Goal: Task Accomplishment & Management: Use online tool/utility

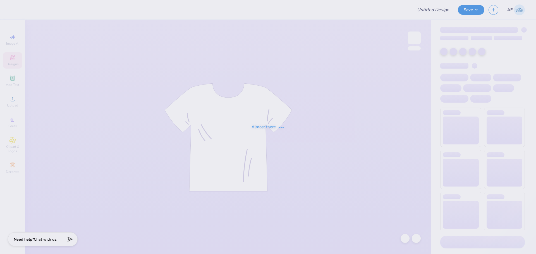
type input "[PERSON_NAME] : [GEOGRAPHIC_DATA] at [GEOGRAPHIC_DATA]"
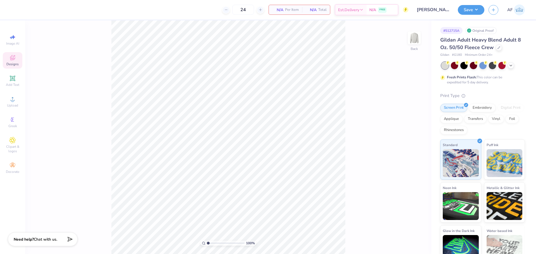
click at [14, 59] on icon at bounding box center [12, 59] width 4 height 4
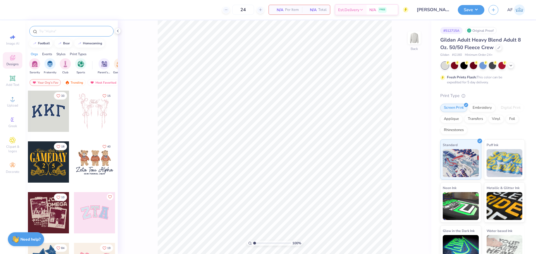
click at [76, 32] on input "text" at bounding box center [74, 31] width 71 height 6
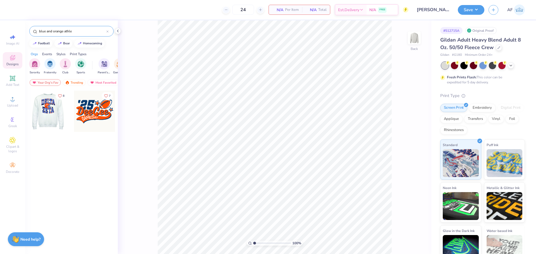
type input "blue and orange athle"
click at [28, 119] on div at bounding box center [7, 111] width 41 height 41
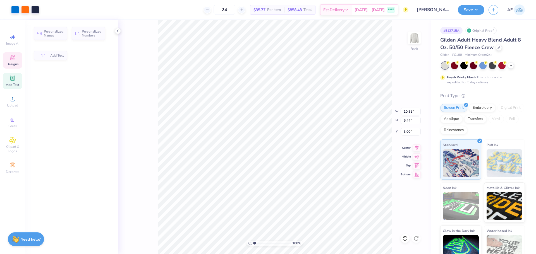
type input "5.44"
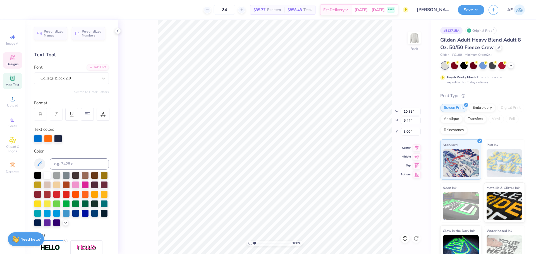
scroll to position [5, 1]
type textarea "ALPHA"
type input "9.25"
type input "5.49"
type input "9.64"
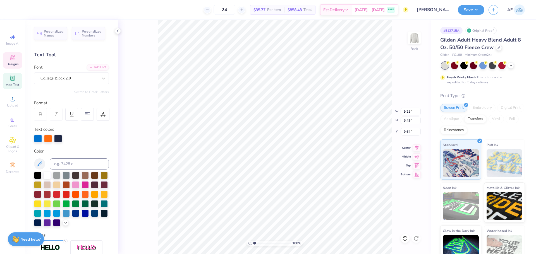
scroll to position [5, 1]
type textarea "PHI"
type input "12.21"
type input "5.56"
type input "2.95"
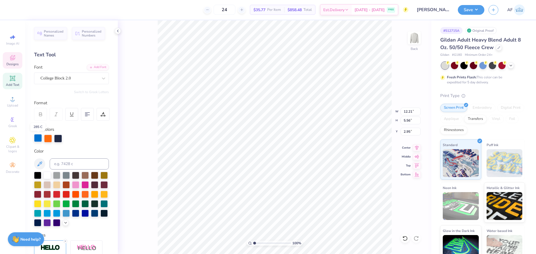
click at [38, 138] on div at bounding box center [38, 138] width 8 height 8
click at [38, 138] on div at bounding box center [38, 139] width 8 height 8
click at [39, 140] on div at bounding box center [38, 138] width 8 height 8
click at [69, 167] on input at bounding box center [79, 164] width 59 height 11
click at [47, 176] on div at bounding box center [47, 174] width 7 height 7
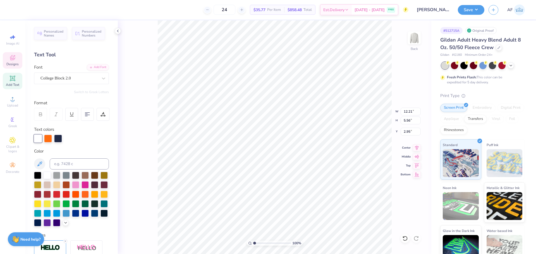
type input "6.37"
type input "5.23"
type input "9.79"
click at [39, 139] on div at bounding box center [38, 138] width 8 height 8
click at [45, 178] on div at bounding box center [47, 174] width 7 height 7
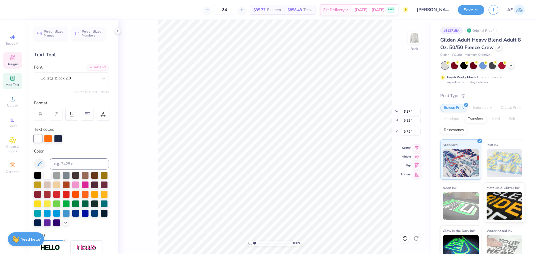
type input "2.77"
type input "1.57"
type input "7.26"
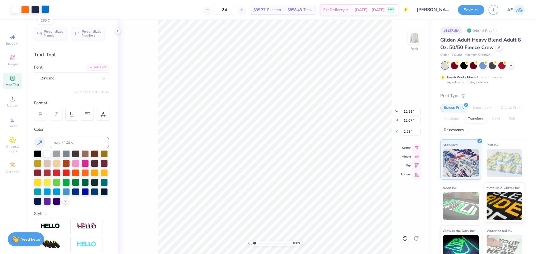
click at [43, 7] on div at bounding box center [45, 9] width 8 height 8
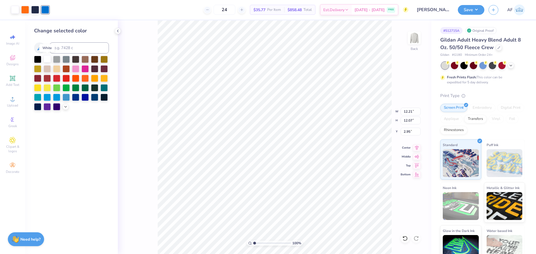
click at [49, 58] on div at bounding box center [47, 58] width 7 height 7
click at [25, 9] on div at bounding box center [25, 9] width 8 height 8
click at [68, 108] on div at bounding box center [66, 106] width 6 height 6
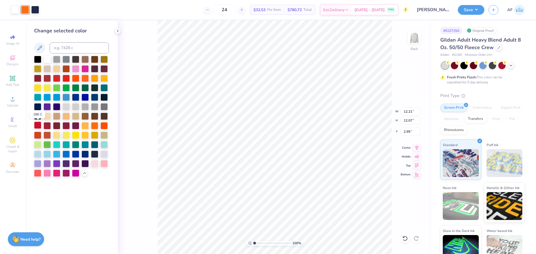
click at [37, 126] on div at bounding box center [37, 125] width 7 height 7
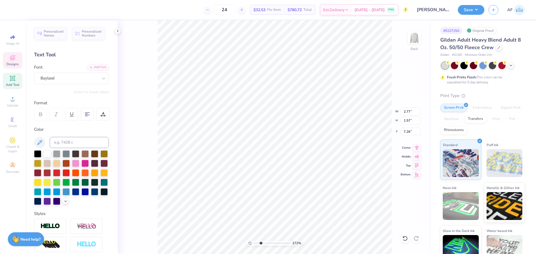
scroll to position [5, 1]
type input "2.71964205036602"
type textarea "C"
type input "2.71964205036602"
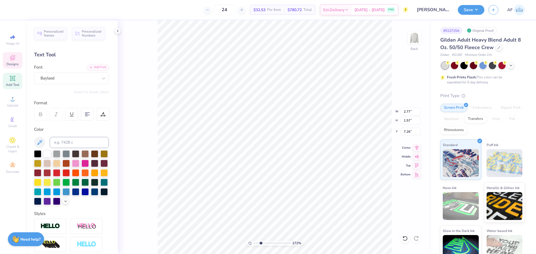
type textarea "Co"
type input "2.71964205036602"
type textarea "Cor"
type input "2.71964205036602"
type textarea "Cort"
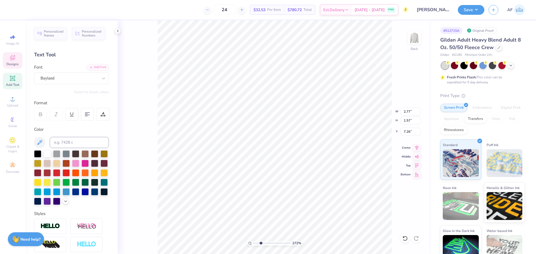
type input "2.71964205036602"
type textarea "Corta"
type input "2.71964205036602"
type textarea "Cortac"
type input "2.71964205036602"
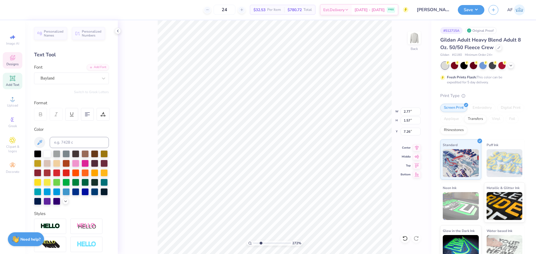
type textarea "Cortaca"
type input "2.71964205036602"
type input "0.67"
type input "0.60"
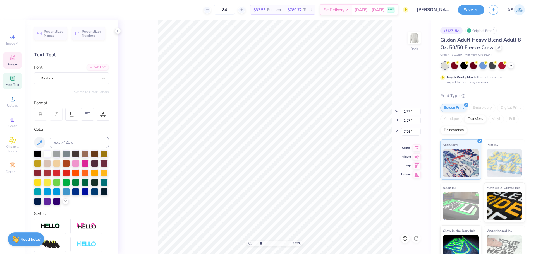
type input "8.00"
type input "2.71964205036602"
type textarea "'25"
type input "5.29890637113111"
type input "4.02"
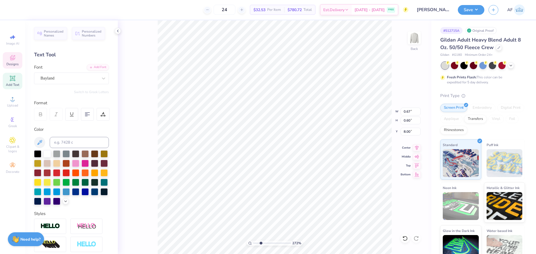
type input "4.37"
type input "6.71"
type input "7.39645288211908"
type input "2.16"
type input "1.17"
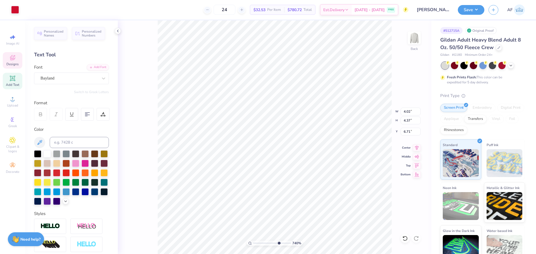
type input "7.49"
type input "7.39645288211908"
type input "7.41"
type input "7.39645288211908"
type input "4.02"
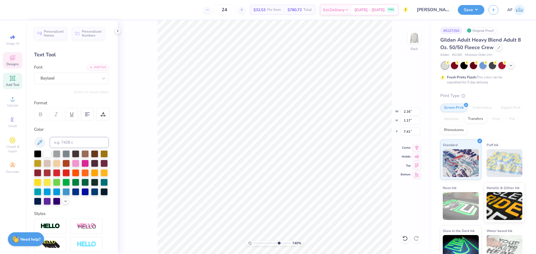
type input "4.37"
type input "6.71"
type input "1"
click at [406, 113] on input "12.21" at bounding box center [411, 112] width 20 height 8
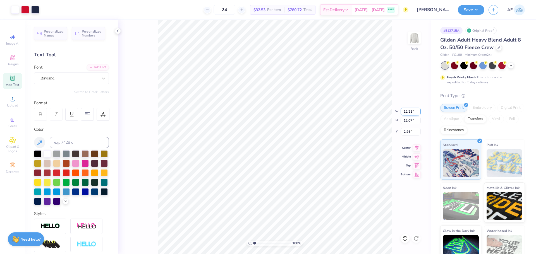
click at [411, 111] on input "12.21" at bounding box center [411, 112] width 20 height 8
click at [412, 114] on input "12.21" at bounding box center [411, 112] width 20 height 8
click at [410, 109] on input "12.21" at bounding box center [411, 112] width 20 height 8
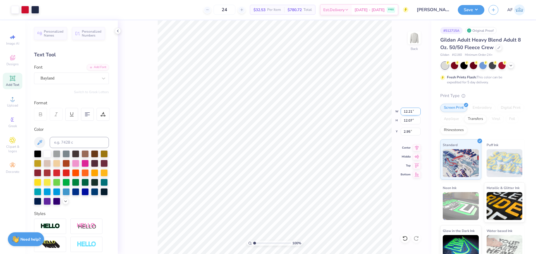
click at [410, 109] on input "12.21" at bounding box center [411, 112] width 20 height 8
type input "11.00"
type input "10.87"
type input "3.55"
click at [154, 233] on div "118 % Back" at bounding box center [275, 137] width 314 height 234
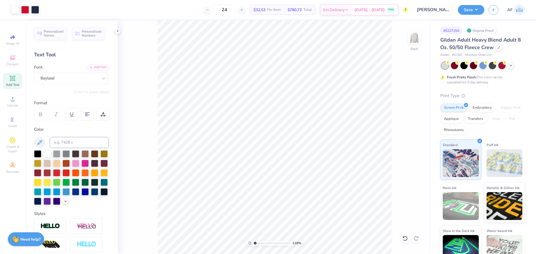
type input "1.18145891733022"
click at [406, 132] on input "3.55" at bounding box center [411, 132] width 20 height 8
type input "3"
type input "1.18145891733022"
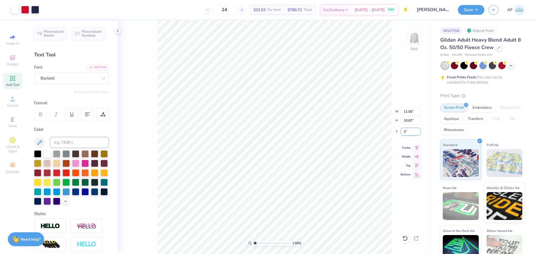
type input "3.00"
click at [417, 149] on icon at bounding box center [417, 147] width 8 height 7
click at [478, 6] on button "Save" at bounding box center [471, 9] width 27 height 10
click at [480, 11] on button "Save" at bounding box center [471, 9] width 27 height 10
type input "1.18145891733022"
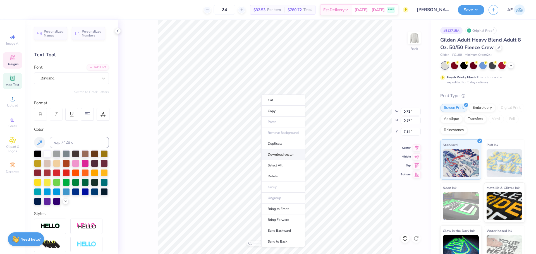
click at [280, 154] on li "Download vector" at bounding box center [283, 154] width 44 height 11
click at [267, 148] on li "Duplicate" at bounding box center [275, 146] width 44 height 11
type input "4.48505343131628"
type input "8.54"
type input "4.48505343131628"
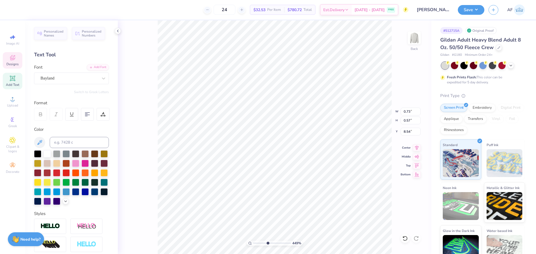
type input "7.26"
paste textarea "®"
type input "4.48505343131628"
type textarea "®"
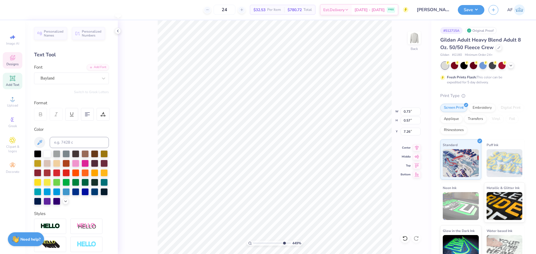
type input "10"
type textarea "®"
type input "3.62"
type input "3.94"
type input "6.39"
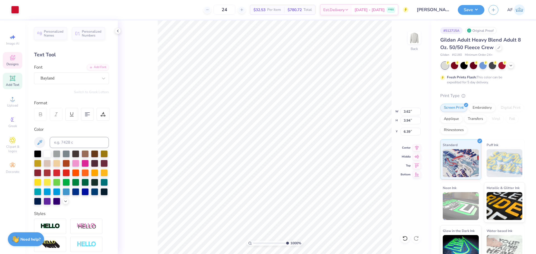
type input "0.18"
type input "7.49"
type input "0.24"
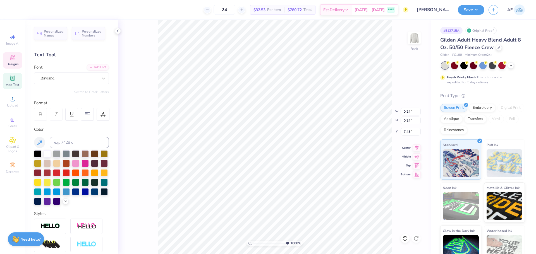
type input "6.78"
type input "3.62"
type input "3.94"
type input "6.39"
type input "0.24"
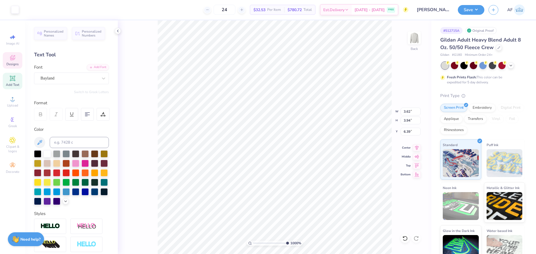
type input "0.24"
type input "6.78"
type input "1.95"
type input "1.05"
type input "7.02"
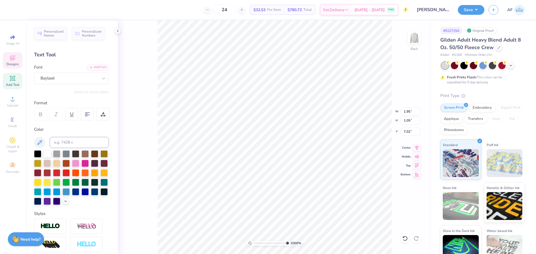
scroll to position [5, 1]
paste textarea "®"
type textarea "Cortaca®"
type input "6.06378963375661"
type input "3.62"
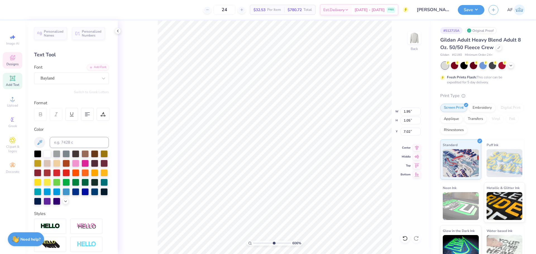
type input "3.94"
type input "6.39"
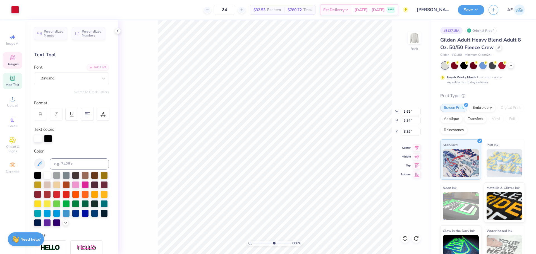
type input "6.06378963375661"
type input "0.73"
type input "0.57"
type input "7.26"
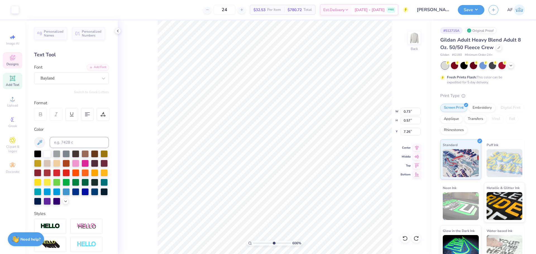
scroll to position [5, 1]
paste textarea "®"
type input "6.06378963375661"
type textarea "®"
type input "6.06378963375661"
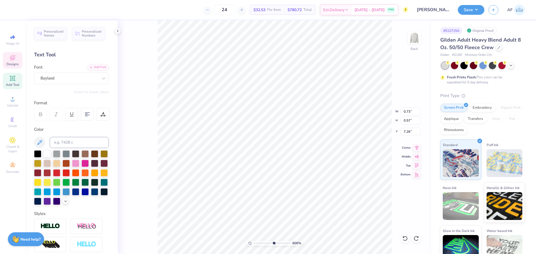
type input "3.62"
type input "3.94"
type input "6.39"
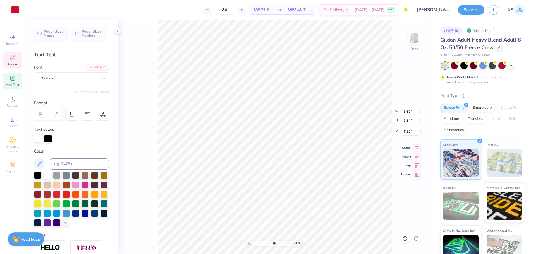
type input "6.06378963375661"
type input "0.18"
type input "7.49"
click at [77, 78] on div "Bayland" at bounding box center [69, 78] width 59 height 9
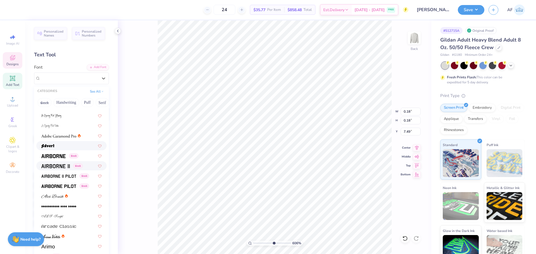
scroll to position [93, 0]
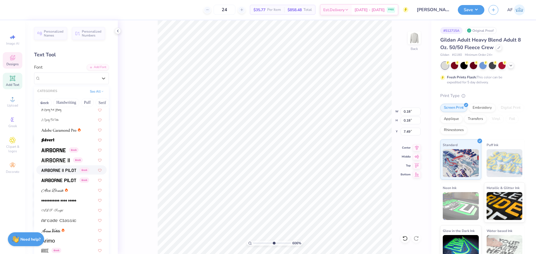
click at [64, 173] on span at bounding box center [58, 170] width 35 height 6
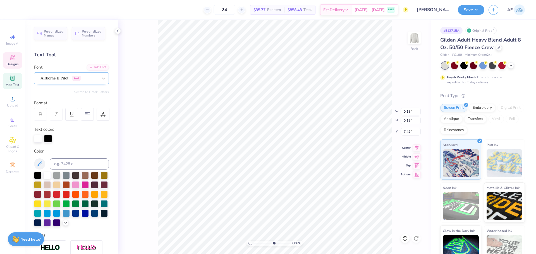
click at [70, 80] on div "Airborne II Pilot Greek" at bounding box center [69, 78] width 59 height 9
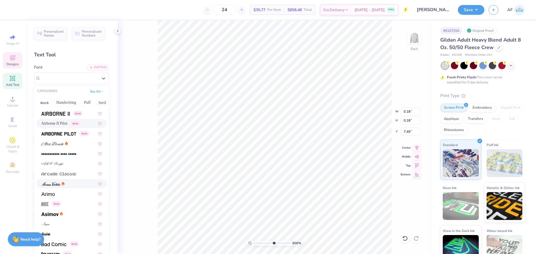
scroll to position [233, 0]
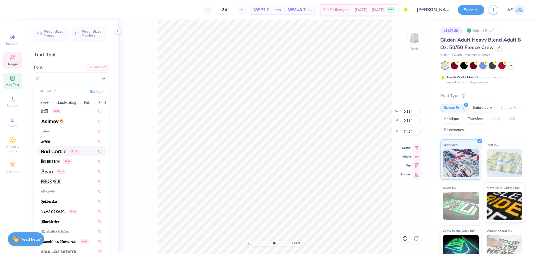
click at [46, 152] on img at bounding box center [53, 152] width 25 height 4
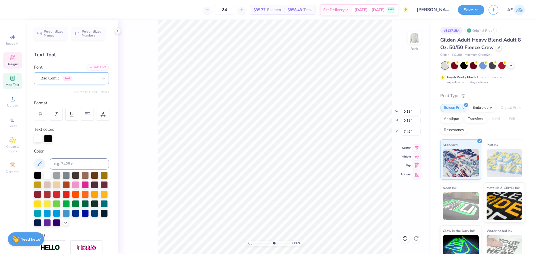
click at [60, 80] on div "Bad Comic Greek" at bounding box center [69, 78] width 59 height 9
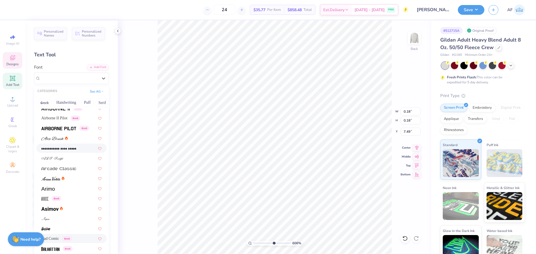
scroll to position [186, 0]
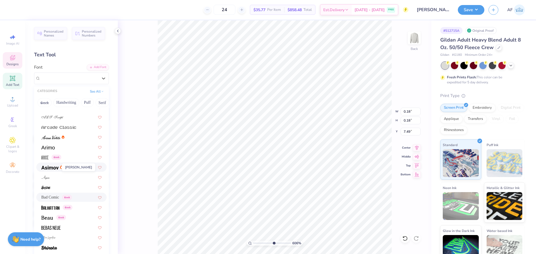
click at [58, 170] on span at bounding box center [49, 167] width 17 height 6
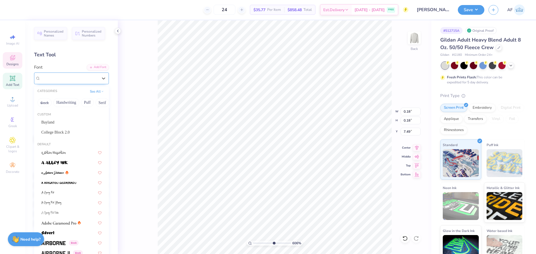
click at [52, 77] on div "Asimov" at bounding box center [69, 78] width 59 height 9
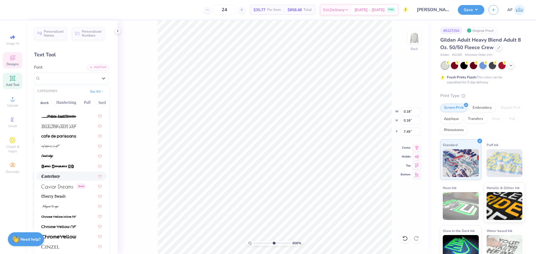
scroll to position [791, 0]
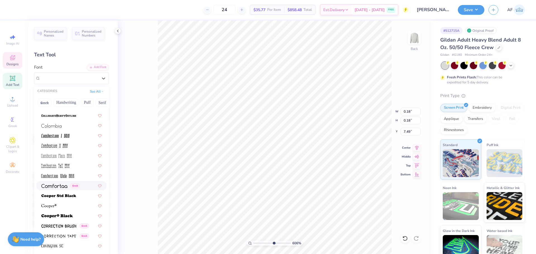
click at [60, 186] on img at bounding box center [54, 186] width 26 height 4
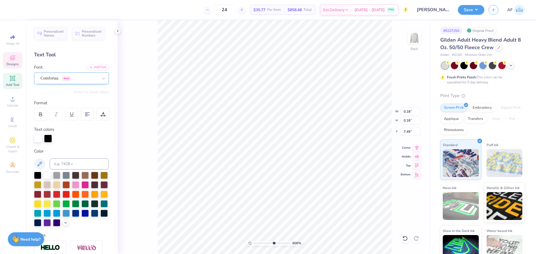
click at [49, 76] on div "Comfortaa Greek" at bounding box center [69, 78] width 59 height 9
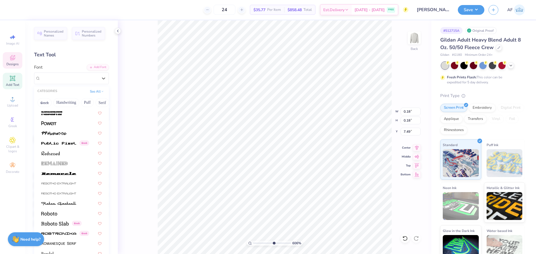
scroll to position [2466, 0]
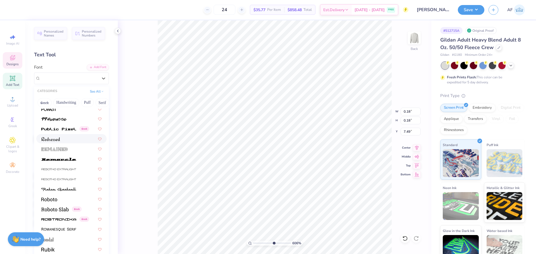
click at [56, 137] on span at bounding box center [50, 139] width 19 height 6
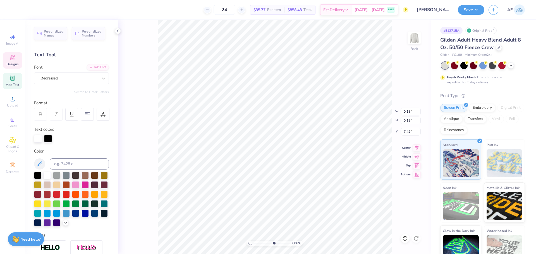
type input "6.06378963375661"
type input "3.62"
type input "3.94"
type input "6.39"
type input "10"
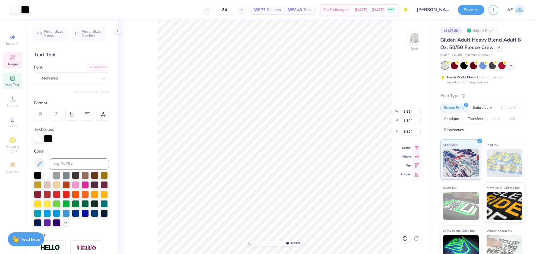
type input "0.32"
type input "6.74"
type input "0.24"
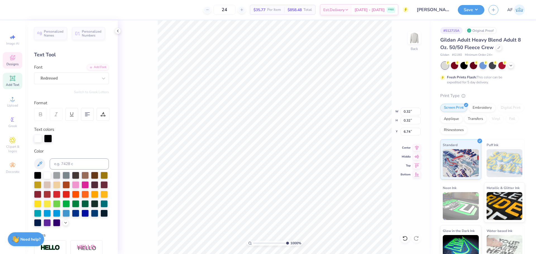
type input "6.83"
type input "0.21"
type input "6.84"
type input "0.17"
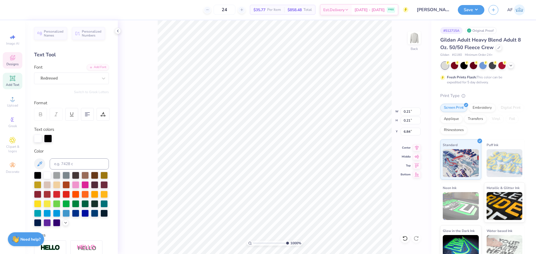
type input "0.17"
type input "6.89"
type input "3.62"
type input "3.94"
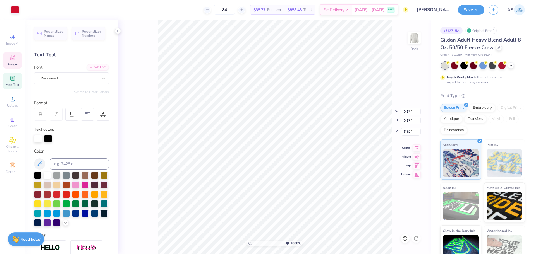
type input "6.39"
type input "0.17"
type input "6.89"
type input "3.62"
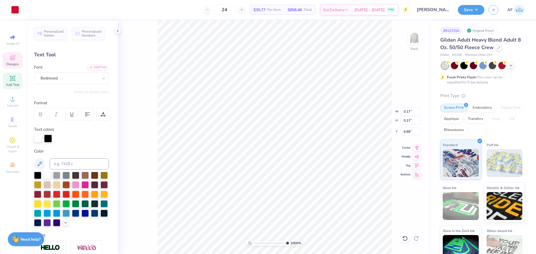
type input "3.94"
type input "6.39"
type input "8.46411149242274"
type input "0.17"
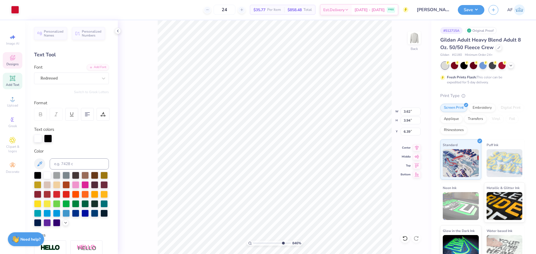
type input "6.89"
click at [81, 80] on div "Redressed" at bounding box center [69, 78] width 59 height 9
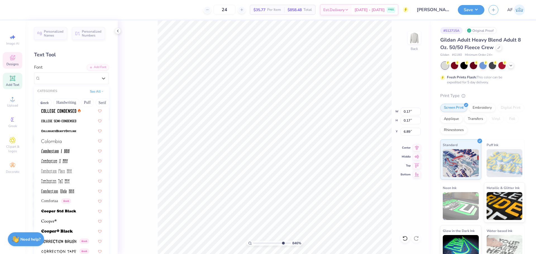
scroll to position [1248, 0]
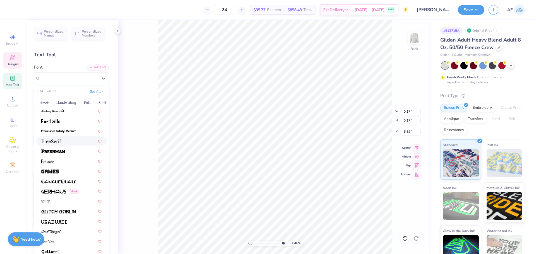
click at [58, 140] on img at bounding box center [51, 142] width 20 height 4
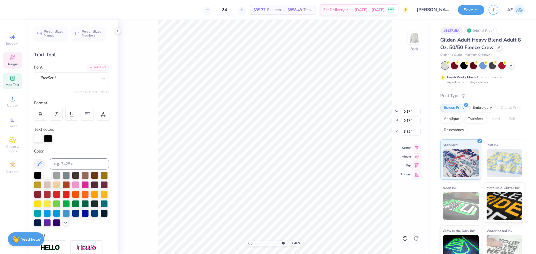
type input "8.46411149242274"
type input "0.27"
type input "6.84"
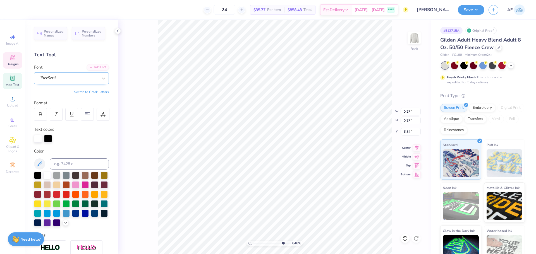
click at [67, 79] on div "FreeSerif" at bounding box center [69, 78] width 59 height 9
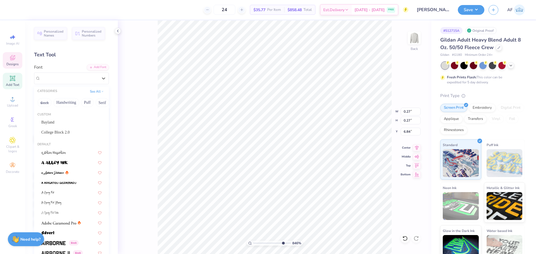
drag, startPoint x: 92, startPoint y: 101, endPoint x: 105, endPoint y: 89, distance: 17.0
click at [105, 89] on div "Personalized Names Personalized Numbers Text Tool Add Font Font option FreeSeri…" at bounding box center [71, 137] width 93 height 234
click at [101, 90] on icon at bounding box center [102, 91] width 3 height 3
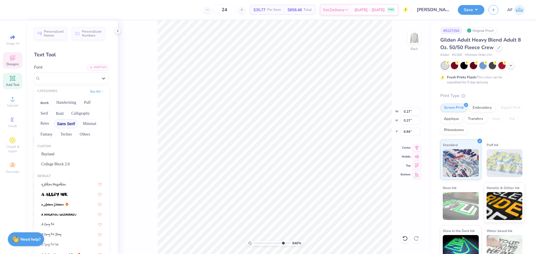
click at [61, 124] on button "Sans Serif" at bounding box center [66, 124] width 24 height 9
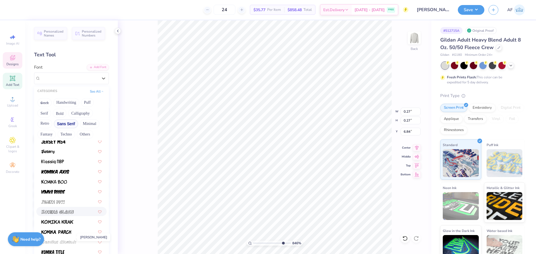
scroll to position [18, 0]
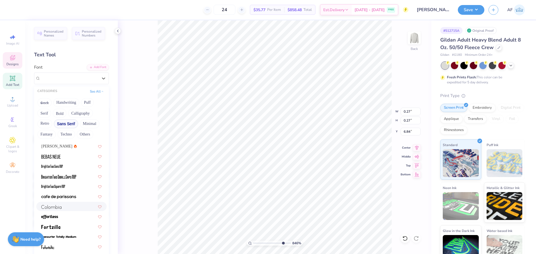
click at [64, 209] on div at bounding box center [71, 207] width 60 height 6
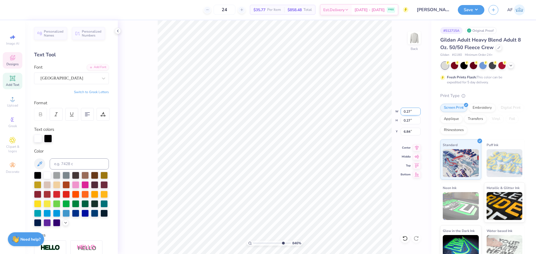
type input "8.46411149242274"
type input "3.62"
type input "3.94"
type input "6.39"
click at [407, 111] on input "3.62" at bounding box center [411, 112] width 20 height 8
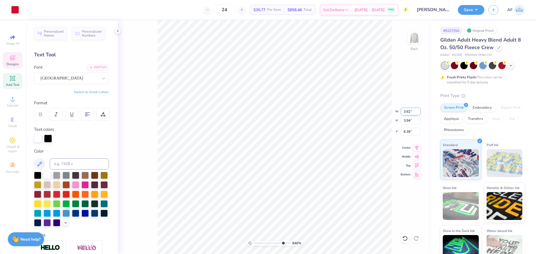
click at [407, 111] on input "3.62" at bounding box center [411, 112] width 20 height 8
type input "8.46411149242274"
type input "0.10"
type input "0.11"
type input "6.91"
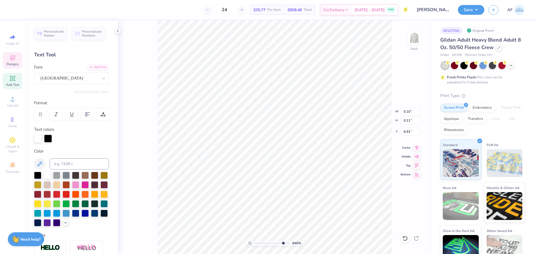
type input "10"
type input "3.62"
type input "3.94"
type input "6.39"
type input "0.10"
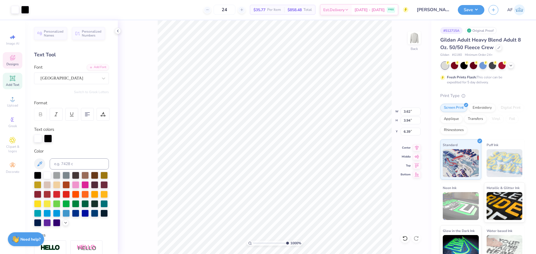
type input "0.11"
type input "6.90"
type input "0.20"
type input "0.22"
type input "6.81"
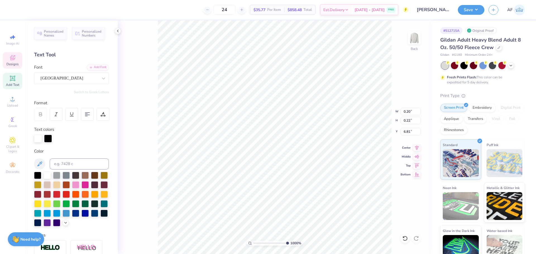
type input "0.14"
type input "0.16"
type input "6.89"
click at [408, 112] on input "0.14" at bounding box center [411, 112] width 20 height 8
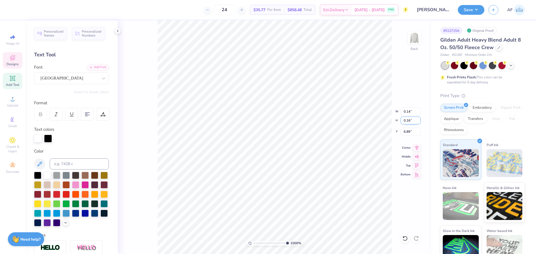
click at [408, 121] on input "0.16" at bounding box center [411, 121] width 20 height 8
type input "2"
type input "3.62"
type input "3.94"
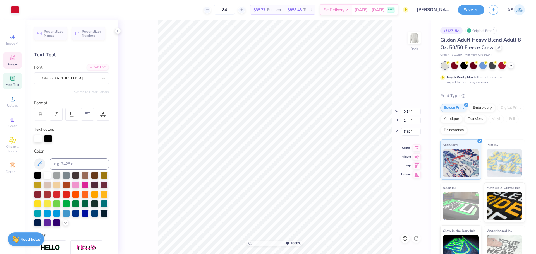
type input "6.39"
type input "0.14"
type input "0.16"
type input "6.89"
click at [406, 122] on input "0.16" at bounding box center [411, 121] width 20 height 8
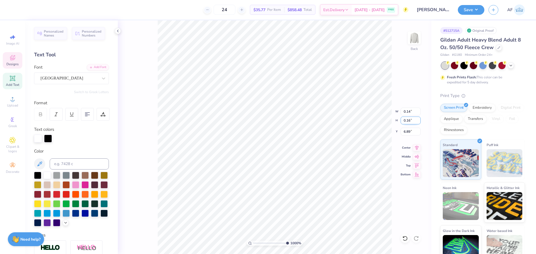
click at [406, 122] on input "0.16" at bounding box center [411, 121] width 20 height 8
type input "3.62"
type input "3.94"
type input "6.39"
type input "10"
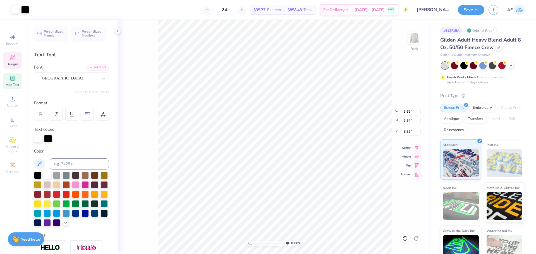
type input "0.14"
type input "0.16"
type input "6.89"
click at [405, 119] on input "0.16" at bounding box center [411, 121] width 20 height 8
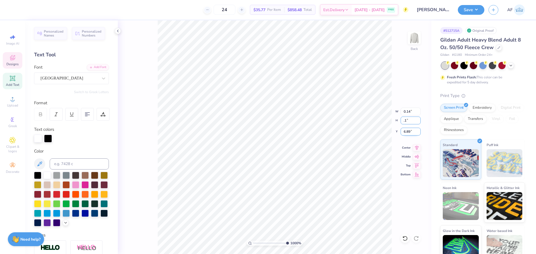
type input ".1"
type input "0.09"
type input "0.10"
type input "6.92"
type input "0.17"
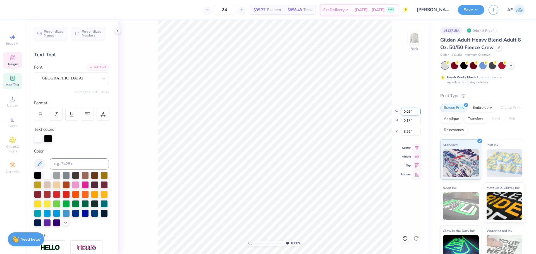
click at [408, 111] on input "0.09" at bounding box center [411, 112] width 20 height 8
type input "0.16"
type input "6.88"
click at [410, 121] on input "0.17" at bounding box center [411, 121] width 20 height 8
type input "3.62"
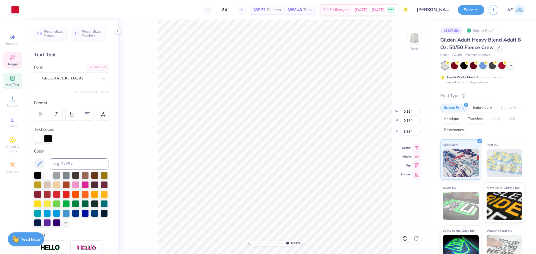
type input "3.94"
type input "6.39"
type input "0.16"
type input "0.17"
type input "6.89"
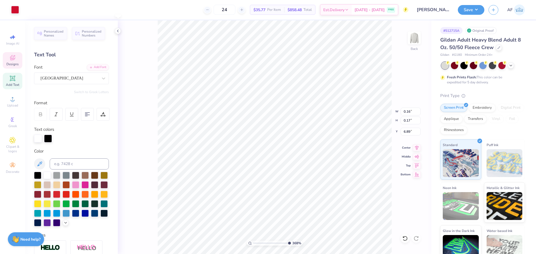
type input "3.67695447224541"
type input "3.62"
type input "3.94"
type input "6.39"
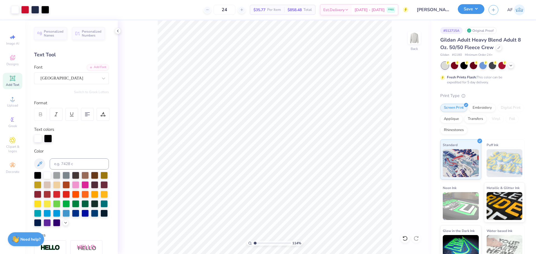
click at [479, 13] on button "Save" at bounding box center [471, 9] width 27 height 10
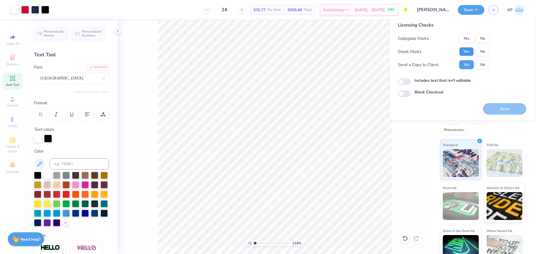
click at [465, 52] on button "Yes" at bounding box center [466, 51] width 15 height 9
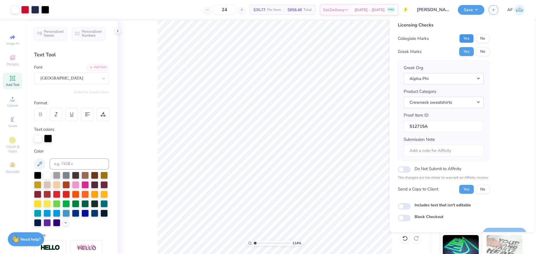
click at [467, 36] on button "Yes" at bounding box center [466, 38] width 15 height 9
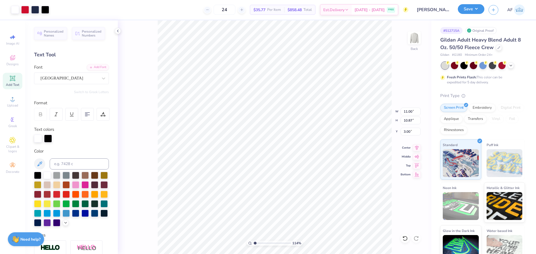
click at [478, 10] on button "Save" at bounding box center [471, 9] width 27 height 10
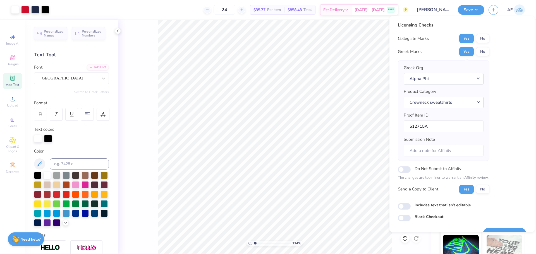
drag, startPoint x: 468, startPoint y: 187, endPoint x: 501, endPoint y: 170, distance: 36.7
click at [500, 170] on div "Licensing Checks Collegiate Marks Yes No Greek Marks Yes No Greek Org Alpha Phi…" at bounding box center [462, 122] width 128 height 200
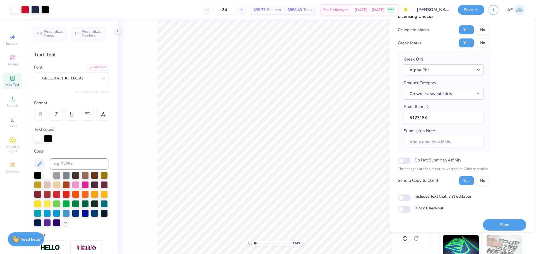
scroll to position [13, 0]
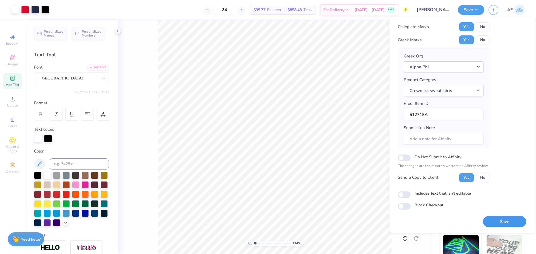
click at [496, 218] on button "Save" at bounding box center [504, 221] width 43 height 11
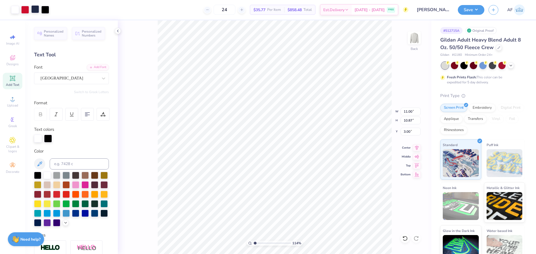
click at [32, 9] on div at bounding box center [35, 9] width 8 height 8
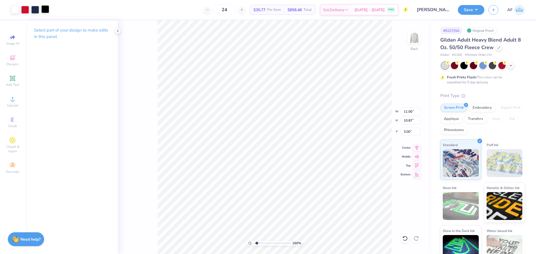
click at [43, 10] on div at bounding box center [45, 9] width 8 height 8
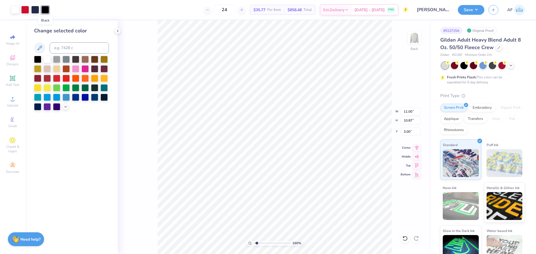
type input "1.59733176991689"
click at [70, 44] on input at bounding box center [79, 47] width 59 height 11
type input "533"
click at [480, 9] on button "Save" at bounding box center [471, 9] width 27 height 10
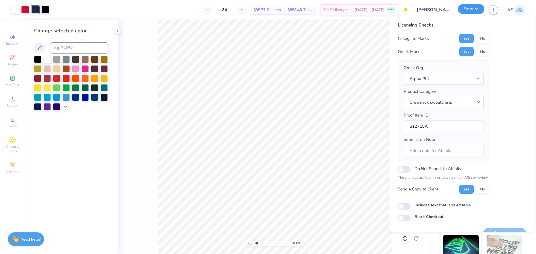
click at [480, 9] on button "Save" at bounding box center [471, 9] width 27 height 10
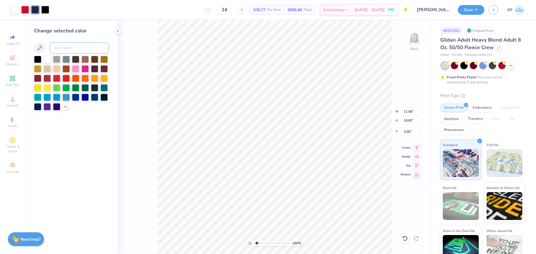
click at [83, 50] on input at bounding box center [79, 47] width 59 height 11
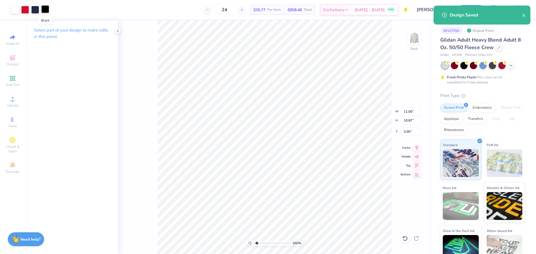
click at [44, 10] on div at bounding box center [45, 9] width 8 height 8
type input "1.59733176991689"
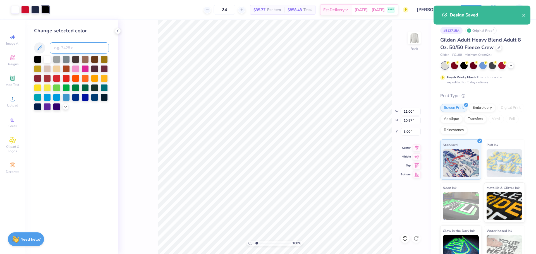
click at [66, 47] on input at bounding box center [79, 47] width 59 height 11
type input "533"
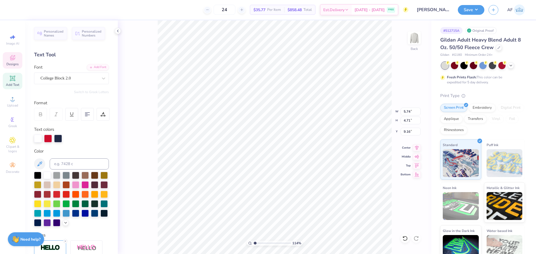
type input "1.1443473820924"
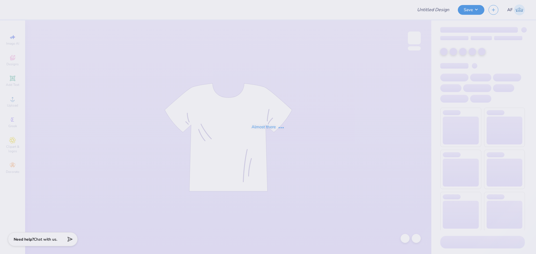
type input "[PERSON_NAME] : [GEOGRAPHIC_DATA] at [GEOGRAPHIC_DATA]"
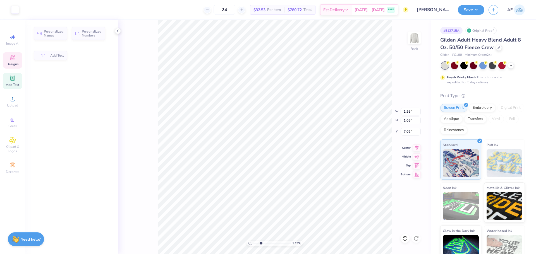
type input "2.71964205036602"
type input "1.95"
type input "1.05"
type input "7.02"
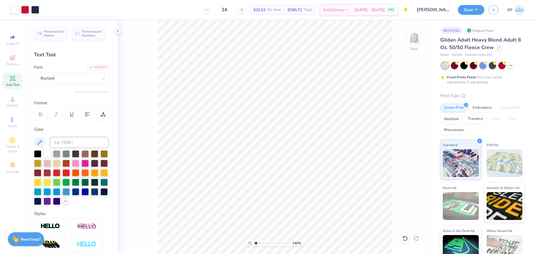
click at [153, 214] on div "140 % Back" at bounding box center [275, 137] width 314 height 234
click at [419, 147] on icon at bounding box center [417, 147] width 8 height 7
click at [477, 13] on button "Save" at bounding box center [471, 9] width 27 height 10
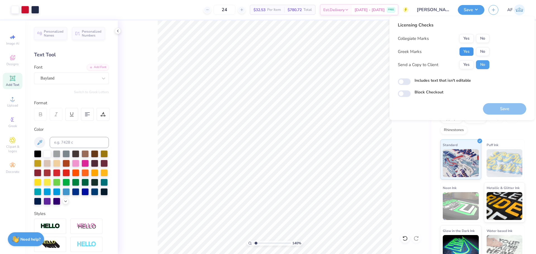
click at [468, 49] on button "Yes" at bounding box center [466, 51] width 15 height 9
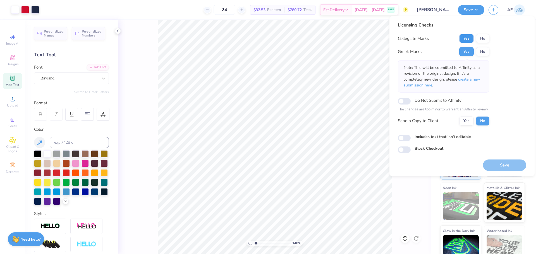
click at [469, 39] on button "Yes" at bounding box center [466, 38] width 15 height 9
click at [465, 125] on button "Yes" at bounding box center [466, 121] width 15 height 9
click at [499, 168] on button "Save" at bounding box center [504, 165] width 43 height 11
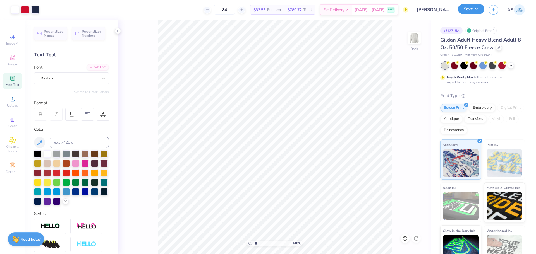
click at [479, 10] on button "Save" at bounding box center [471, 9] width 27 height 10
type input "1.39584517333908"
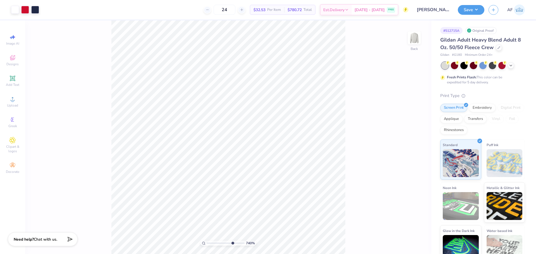
type input "10"
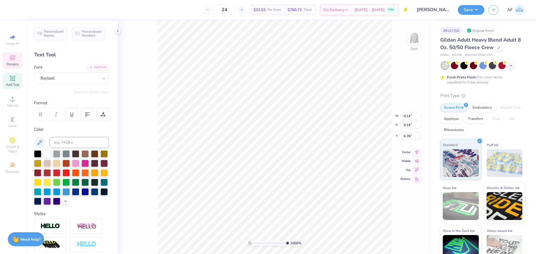
type input "11.00"
type input "10.87"
type input "3.17"
type input "6.90"
type input "11.00"
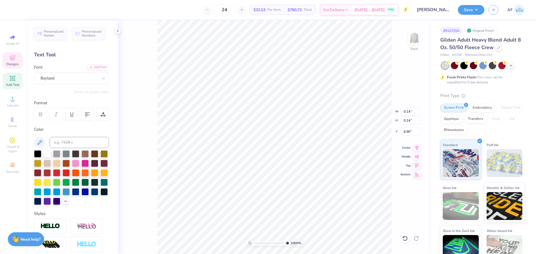
type input "10.87"
type input "3.00"
drag, startPoint x: 430, startPoint y: 76, endPoint x: 416, endPoint y: 78, distance: 13.6
click at [428, 76] on div "368 % Back W 11.00 11.00 " H 10.87 10.87 " Y 3.00 3.00 " Center Middle Top Bott…" at bounding box center [275, 137] width 314 height 234
type input "3.67695447224541"
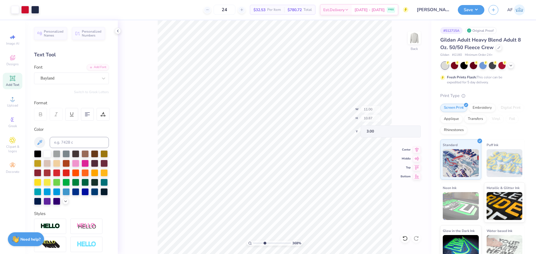
click at [416, 78] on div "368 % Back W 11.00 H 10.87 Y 3.00 Center Middle Top Bottom" at bounding box center [275, 137] width 314 height 234
drag, startPoint x: 125, startPoint y: 121, endPoint x: 125, endPoint y: 118, distance: 3.1
click at [125, 121] on div "368 % Back" at bounding box center [275, 137] width 314 height 234
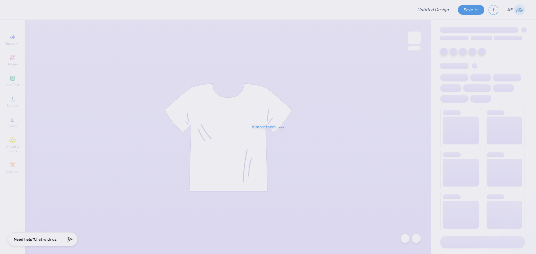
type input "[PERSON_NAME] : [GEOGRAPHIC_DATA] at [GEOGRAPHIC_DATA]"
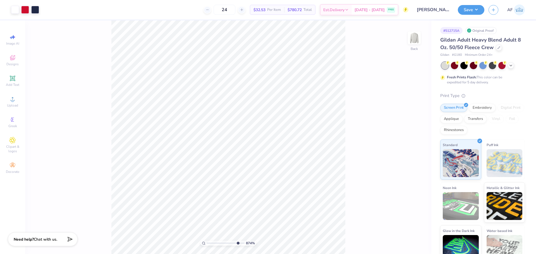
type input "10"
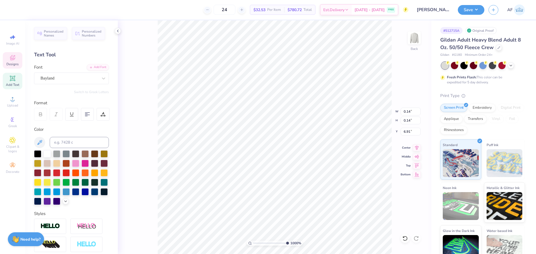
type input "6.92"
type input "11.00"
type input "10.87"
type input "3.00"
type input "0.14"
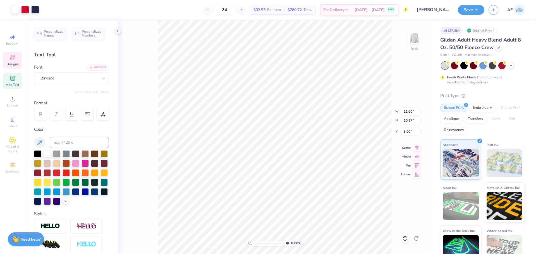
type input "0.14"
type input "7.00"
type input "11.00"
type input "10.87"
type input "3.00"
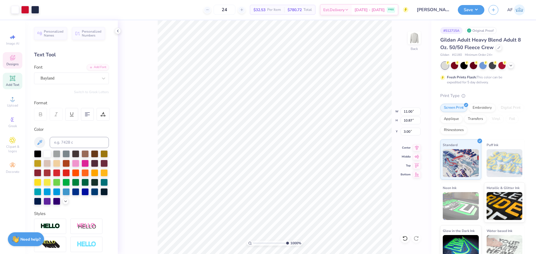
type input "7.16411833561626"
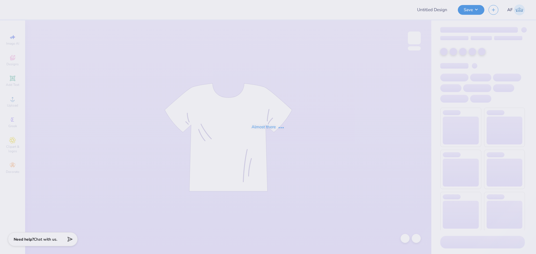
type input "Rush 25 Work in progress"
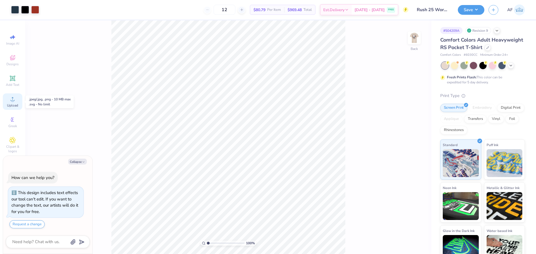
click at [12, 103] on div "Upload" at bounding box center [13, 102] width 20 height 16
click at [415, 40] on img at bounding box center [414, 38] width 22 height 22
click at [121, 2] on div "Art colors 12 $80.79 Per Item $969.48 Total Est. Delivery [DATE] - [DATE] FREE …" at bounding box center [268, 127] width 536 height 254
click at [14, 102] on div "Upload" at bounding box center [13, 102] width 20 height 16
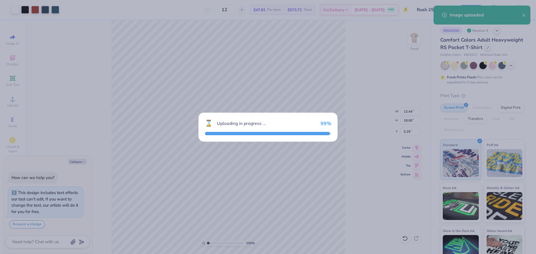
type textarea "x"
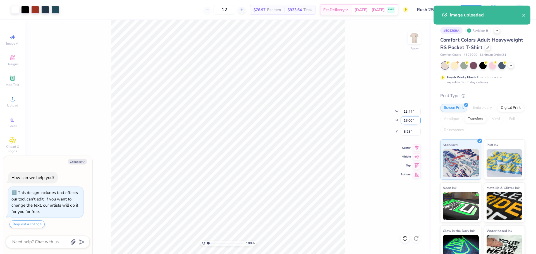
click at [409, 121] on input "18.00" at bounding box center [411, 121] width 20 height 8
type input "15"
type textarea "x"
type input "11.20"
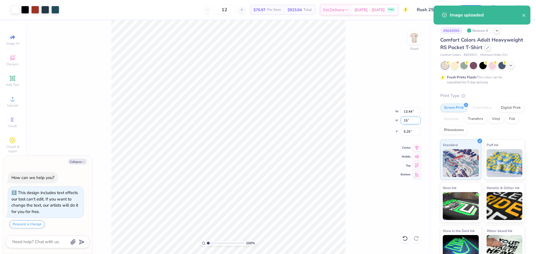
type input "15.00"
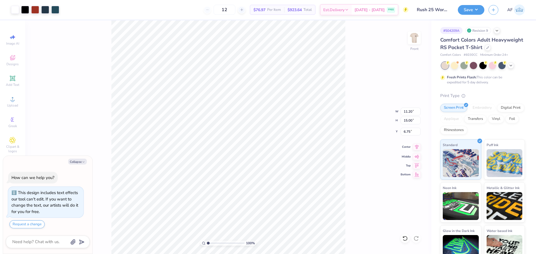
click at [415, 147] on icon at bounding box center [417, 147] width 8 height 7
click at [406, 131] on input "6.75" at bounding box center [411, 132] width 20 height 8
type input "3"
type textarea "x"
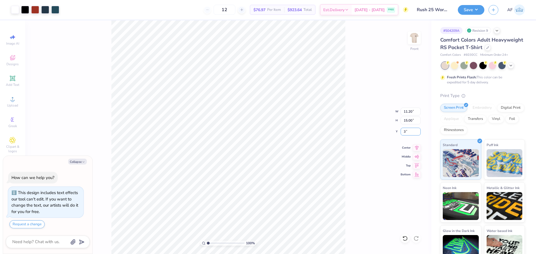
type input "3.00"
type textarea "x"
type input "3.11221526056475"
type textarea "x"
type input "3.11221526056475"
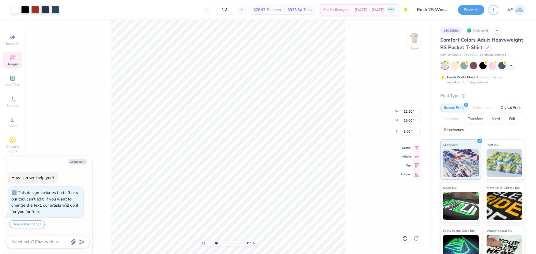
type textarea "x"
type input "3.11221526056475"
type textarea "x"
type input "3.11221526056475"
type textarea "x"
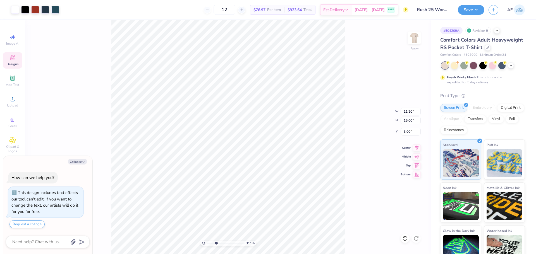
type input "3.11221526056475"
type textarea "x"
type input "3.11221526056475"
type textarea "x"
type input "1.59733176991689"
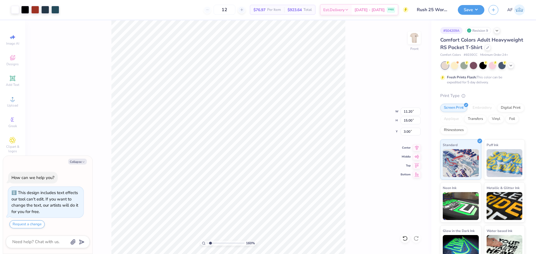
type textarea "x"
type input "1.59733176991689"
type textarea "x"
type input "1.59733176991689"
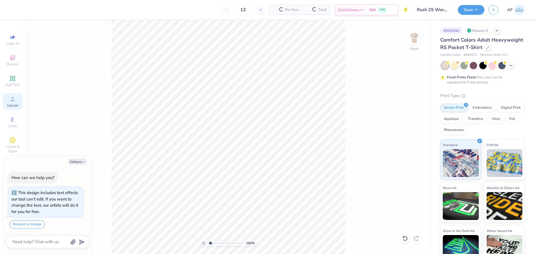
click at [15, 103] on div "Upload" at bounding box center [13, 102] width 20 height 16
type textarea "x"
type input "1.59733176991689"
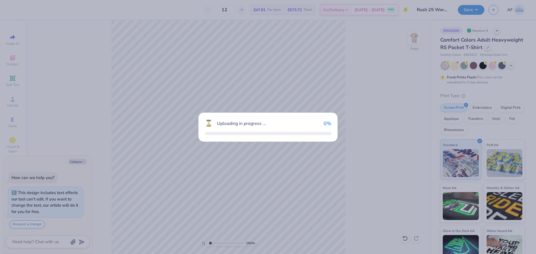
type textarea "x"
type input "1.59733176991689"
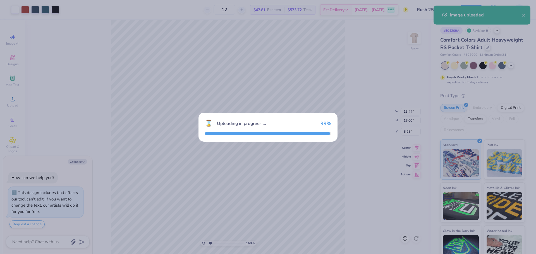
type textarea "x"
type input "1.59733176991689"
type textarea "x"
type input "1.59733176991689"
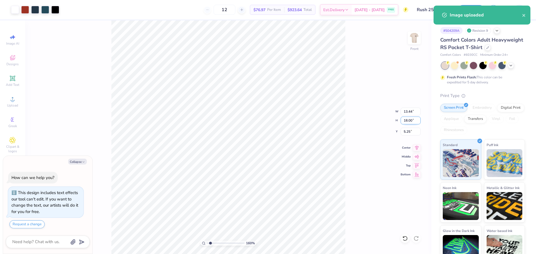
click at [410, 119] on input "18.00" at bounding box center [411, 121] width 20 height 8
type input "15"
type textarea "x"
type input "1.59733176991689"
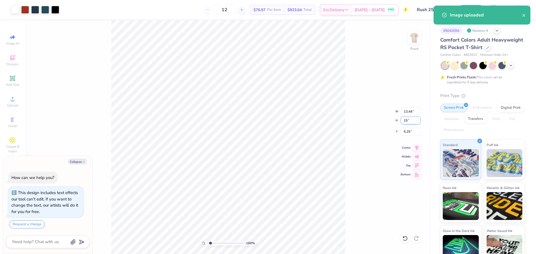
type input "11.20"
type input "15.00"
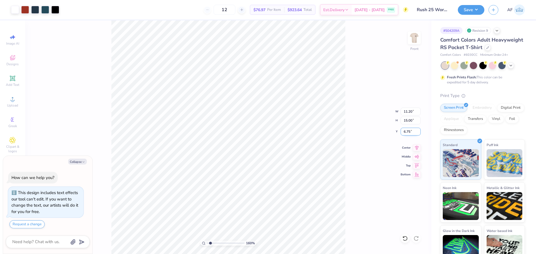
click at [407, 132] on input "6.75" at bounding box center [411, 132] width 20 height 8
type input "3"
type textarea "x"
type input "1.59733176991689"
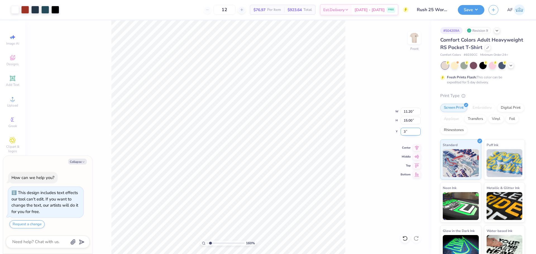
type input "3.00"
type textarea "x"
type input "1.59733176991689"
click at [419, 39] on img at bounding box center [414, 38] width 22 height 22
type textarea "x"
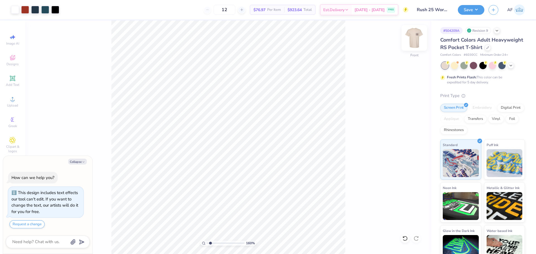
type input "1.59733176991689"
type textarea "x"
type input "1.59733176991689"
type textarea "x"
type input "1.59733176991689"
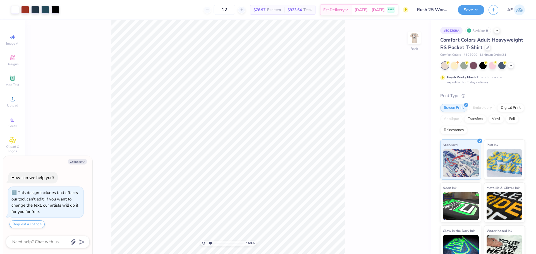
type textarea "x"
type input "1.59733176991689"
type textarea "x"
type input "1.59733176991689"
type textarea "x"
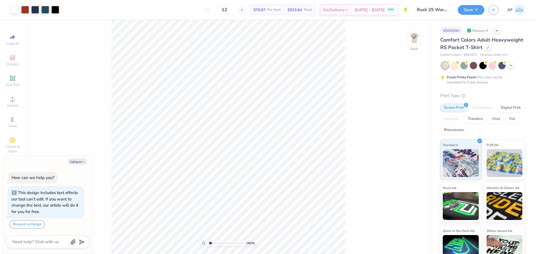
type input "1.59733176991689"
type textarea "x"
type input "1.59733176991689"
type textarea "x"
type input "1.59733176991689"
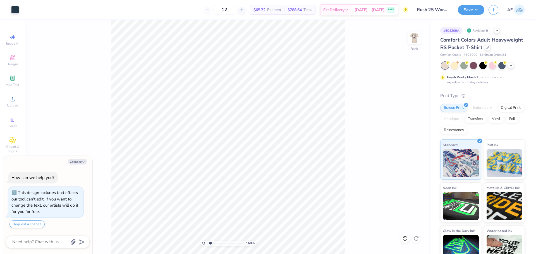
type textarea "x"
type input "1.59733176991689"
type textarea "x"
type input "1.59733176991689"
click at [14, 83] on span "Add Text" at bounding box center [12, 85] width 13 height 4
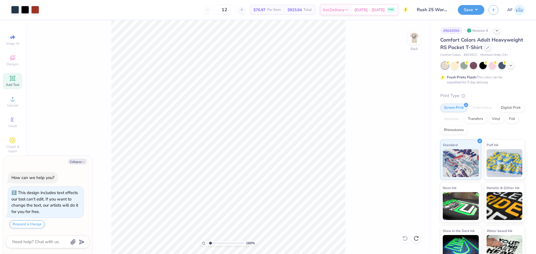
type textarea "x"
type input "1.59733176991689"
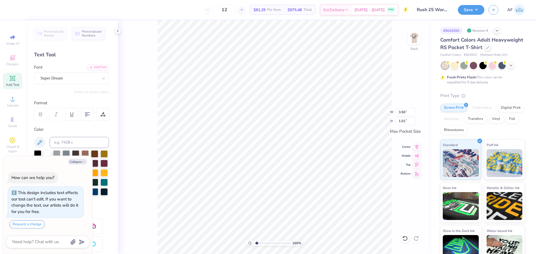
type textarea "x"
type input "1.59733176991689"
type input "3.44"
type input "0.51"
type textarea "x"
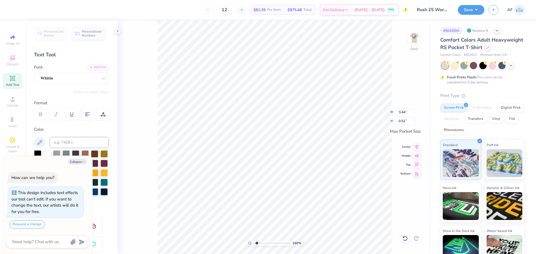
type input "1.59733176991689"
type textarea "x"
type input "1.59733176991689"
type textarea "x"
type input "1.59733176991689"
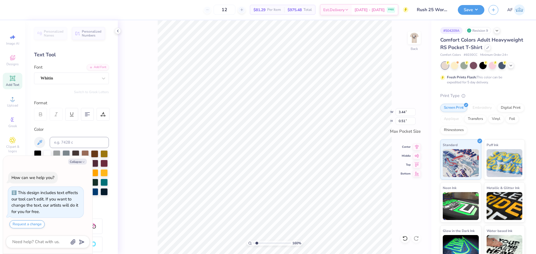
scroll to position [5, 1]
type textarea "x"
type input "1.59733176991689"
type textarea "x"
type input "1.59733176991689"
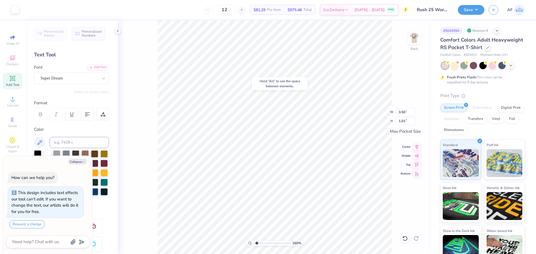
type textarea "x"
type input "1.59733176991689"
type textarea "x"
type input "1.59733176991689"
type textarea "x"
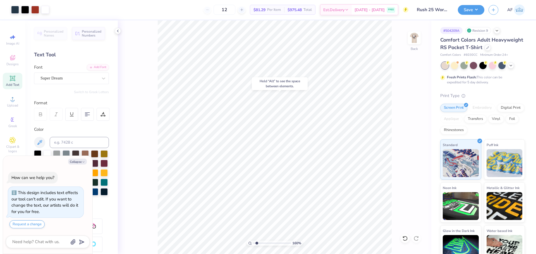
type input "1.59733176991689"
type textarea "x"
type input "1.59733176991689"
type textarea "x"
type input "1.59733176991689"
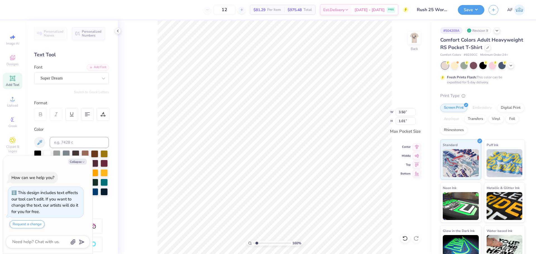
type textarea "x"
type input "1.59733176991689"
type textarea "x"
type input "1.59733176991689"
type textarea "x"
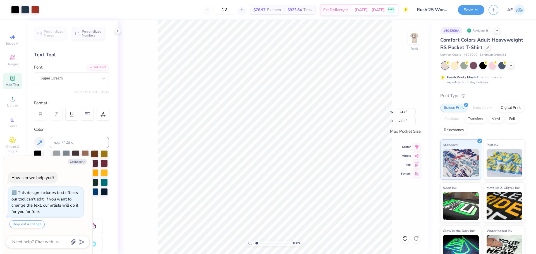
type input "1.59733176991689"
click at [15, 105] on span "Upload" at bounding box center [12, 105] width 11 height 4
type textarea "x"
type input "1.59733176991689"
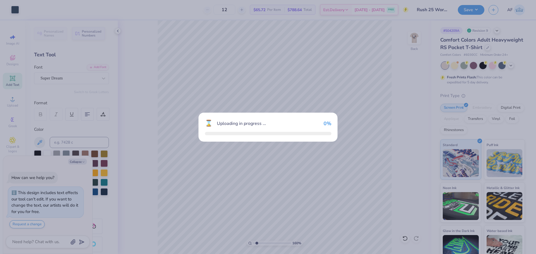
type textarea "x"
type input "1.59733176991689"
type textarea "x"
type input "1.59733176991689"
type textarea "x"
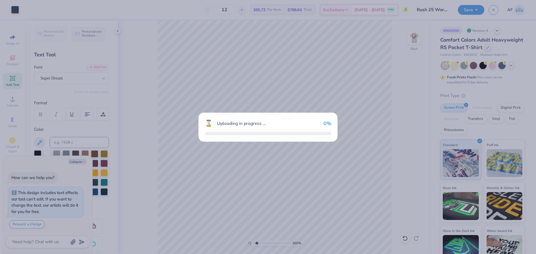
type input "1.59733176991689"
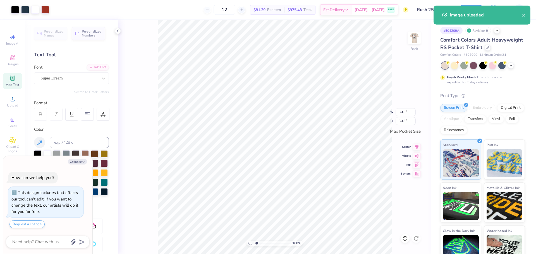
type textarea "x"
type input "1.59733176991689"
type textarea "x"
type input "1.59733176991689"
type textarea "x"
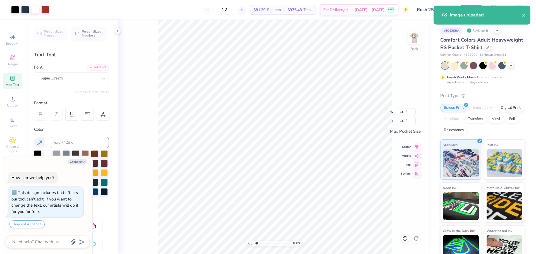
type input "1.59733176991689"
type textarea "x"
type input "1.59733176991689"
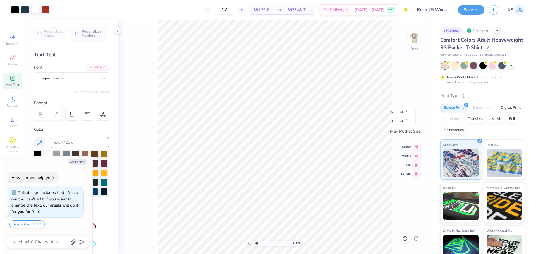
type textarea "x"
type input "1.59733176991689"
type textarea "x"
type input "1.59733176991689"
type textarea "x"
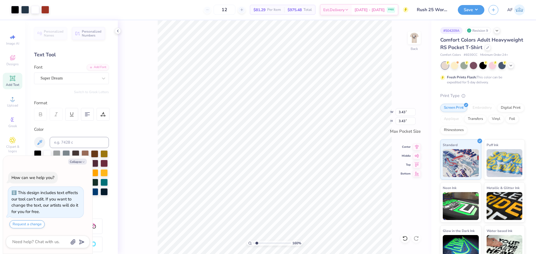
type input "1.59733176991689"
type textarea "x"
type input "1.59733176991689"
type textarea "x"
type input "1.59733176991689"
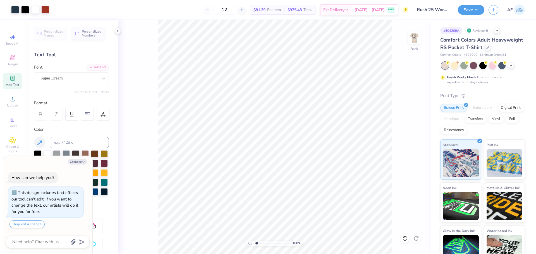
type textarea "x"
type input "1.59733176991689"
type textarea "x"
type input "1.59733176991689"
type textarea "x"
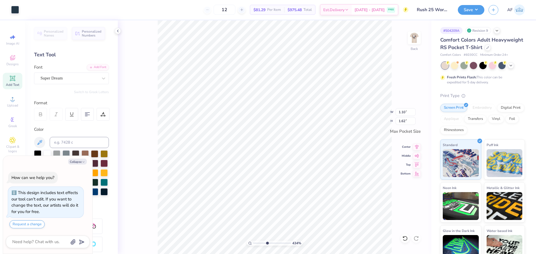
type input "5.13245915267131"
type textarea "x"
type input "5.13245915267131"
type input "0.35"
type input "0.48"
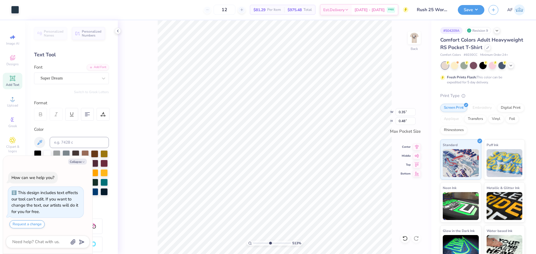
type textarea "x"
type input "5.13245915267131"
type input "0.43"
type textarea "x"
type input "5.13245915267131"
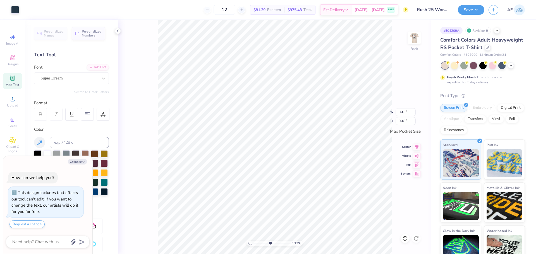
type textarea "x"
type input "5.13245915267131"
type textarea "x"
type input "5.13245915267131"
type textarea "x"
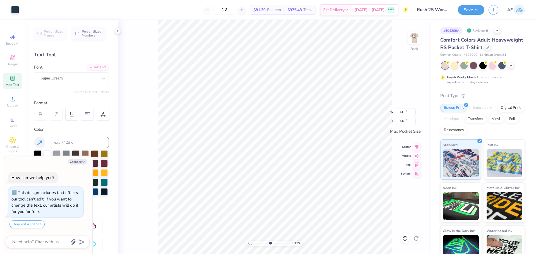
type input "5.13245915267131"
type textarea "x"
type input "5.13245915267131"
type input "0.77"
type textarea "x"
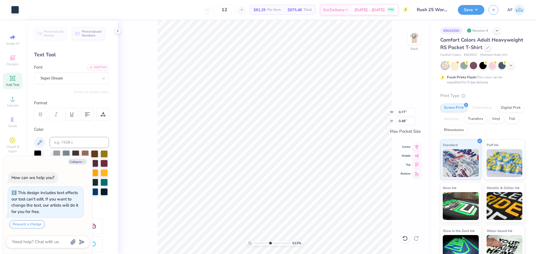
type input "5.13245915267131"
type textarea "x"
type input "5.13245915267131"
type textarea "x"
type input "5.13245915267131"
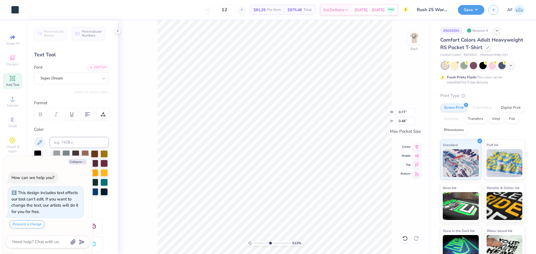
type input "3.44"
type input "0.51"
type textarea "x"
type input "5.13245915267131"
type textarea "x"
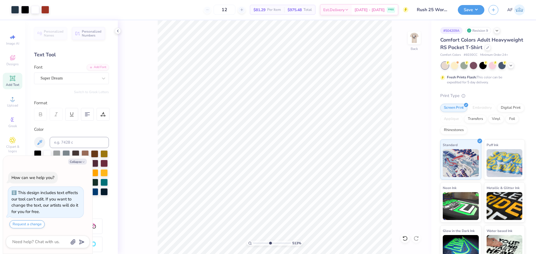
type input "5.13245915267131"
type textarea "x"
type input "5.13245915267131"
type textarea "x"
type input "5.13245915267131"
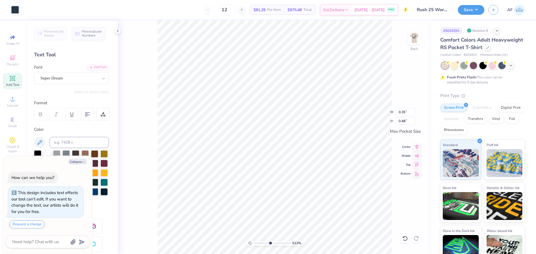
type textarea "x"
type input "5.13245915267131"
type textarea "x"
type input "5.13245915267131"
type textarea "x"
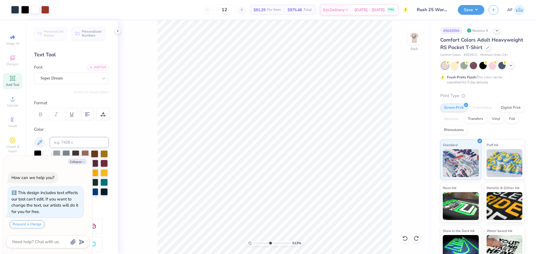
type input "5.13245915267131"
type textarea "x"
type input "5.13245915267131"
type input "3.44"
type input "0.51"
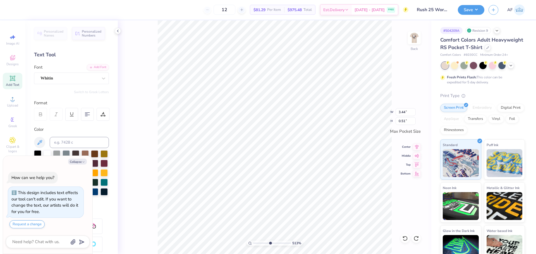
type textarea "x"
type input "5.13245915267131"
type textarea "x"
type input "5.13245915267131"
type textarea "x"
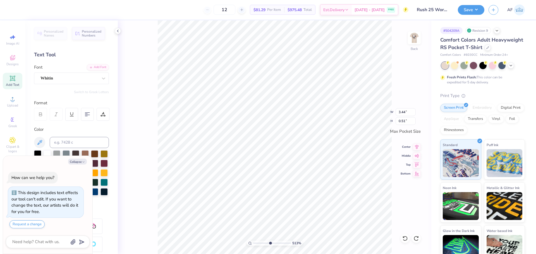
type input "5.13245915267131"
type textarea "x"
type input "5.13245915267131"
type textarea "x"
type input "5.13245915267131"
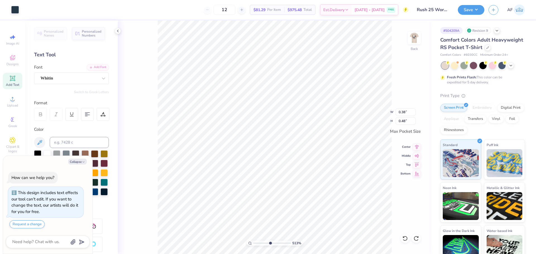
type textarea "x"
type input "5.13245915267131"
type input "0.41"
type textarea "x"
type input "5.13245915267131"
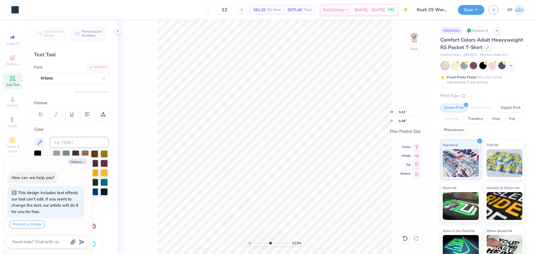
type textarea "x"
type input "5.13245915267131"
type textarea "x"
type input "5.13245915267131"
type input "0.79"
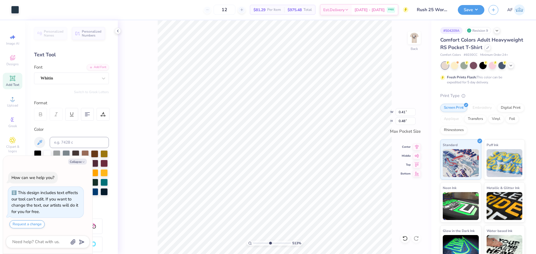
type input "0.93"
type textarea "x"
type input "5.13245915267131"
type textarea "x"
type input "5.13245915267131"
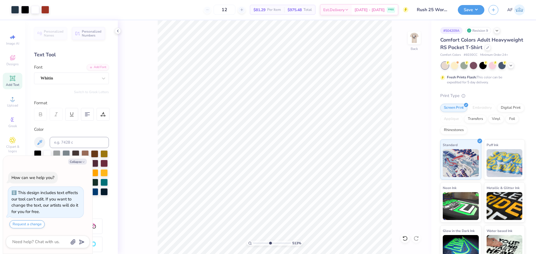
type textarea "x"
click at [416, 148] on icon at bounding box center [417, 146] width 8 height 7
click at [403, 113] on input "3.44" at bounding box center [406, 112] width 20 height 8
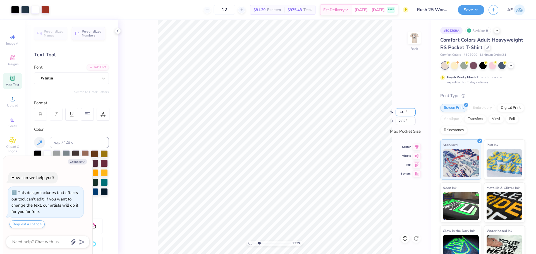
click at [407, 113] on input "3.43" at bounding box center [406, 112] width 20 height 8
click at [328, 190] on li "Group" at bounding box center [334, 193] width 44 height 11
click at [398, 109] on input "3.43" at bounding box center [406, 112] width 20 height 8
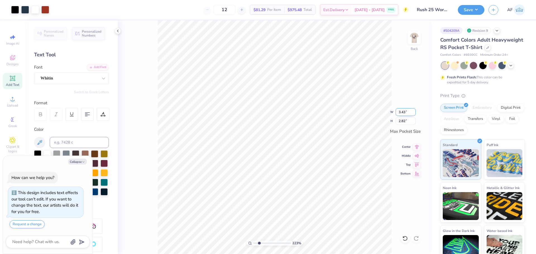
click at [398, 109] on input "3.43" at bounding box center [406, 112] width 20 height 8
click at [417, 36] on img at bounding box center [414, 38] width 22 height 22
click at [417, 36] on img at bounding box center [414, 37] width 11 height 11
click at [484, 13] on div "Save" at bounding box center [471, 10] width 27 height 10
click at [481, 11] on button "Save" at bounding box center [471, 9] width 27 height 10
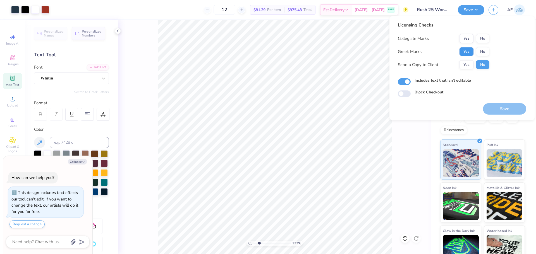
click at [469, 54] on button "Yes" at bounding box center [466, 51] width 15 height 9
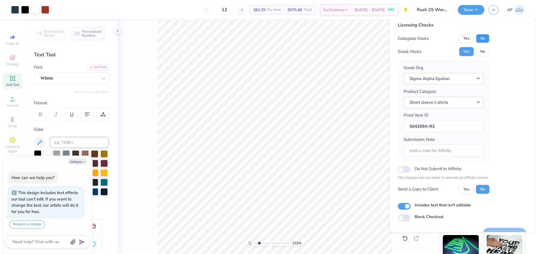
click at [483, 40] on button "No" at bounding box center [482, 38] width 13 height 9
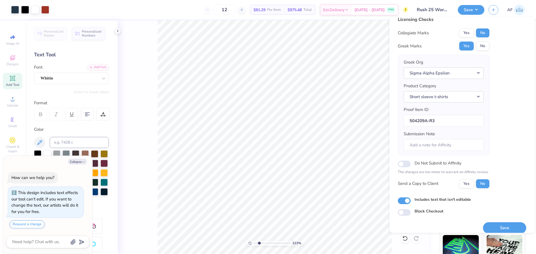
scroll to position [13, 0]
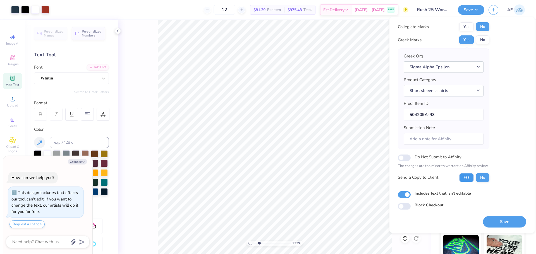
click at [460, 176] on button "Yes" at bounding box center [466, 177] width 15 height 9
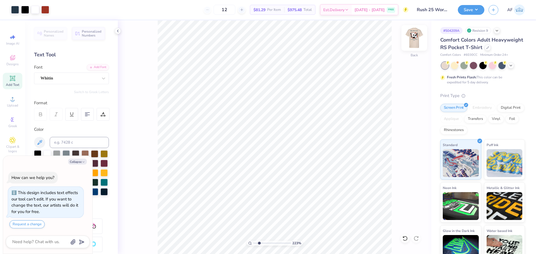
click at [409, 39] on img at bounding box center [414, 38] width 22 height 22
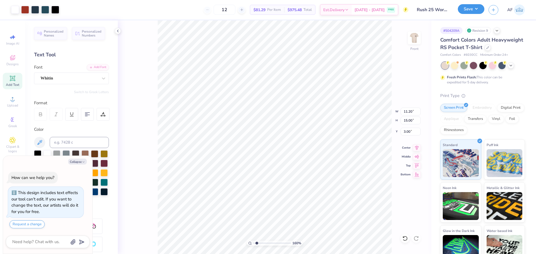
click at [479, 11] on button "Save" at bounding box center [471, 9] width 27 height 10
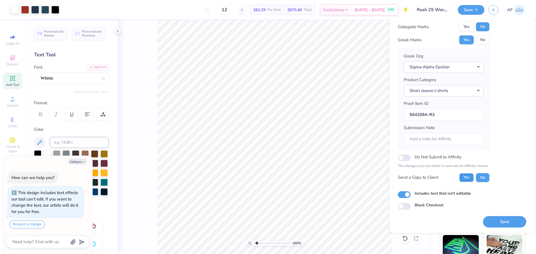
click at [461, 178] on button "Yes" at bounding box center [466, 177] width 15 height 9
click at [493, 224] on button "Save" at bounding box center [504, 221] width 43 height 11
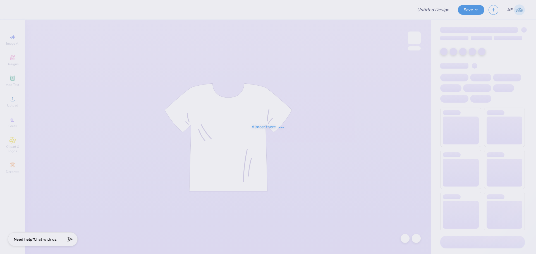
type input "Rutgers, The [GEOGRAPHIC_DATA][US_STATE]: [GEOGRAPHIC_DATA]/P : J"
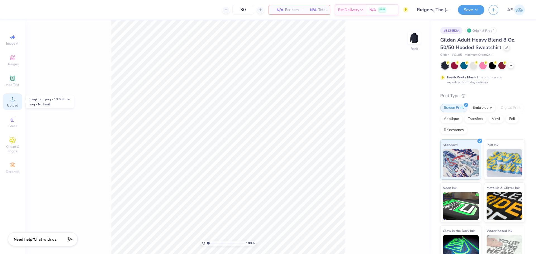
click at [17, 104] on span "Upload" at bounding box center [12, 105] width 11 height 4
click at [16, 82] on div "Add Text" at bounding box center [13, 81] width 20 height 16
